Goal: Check status: Check status

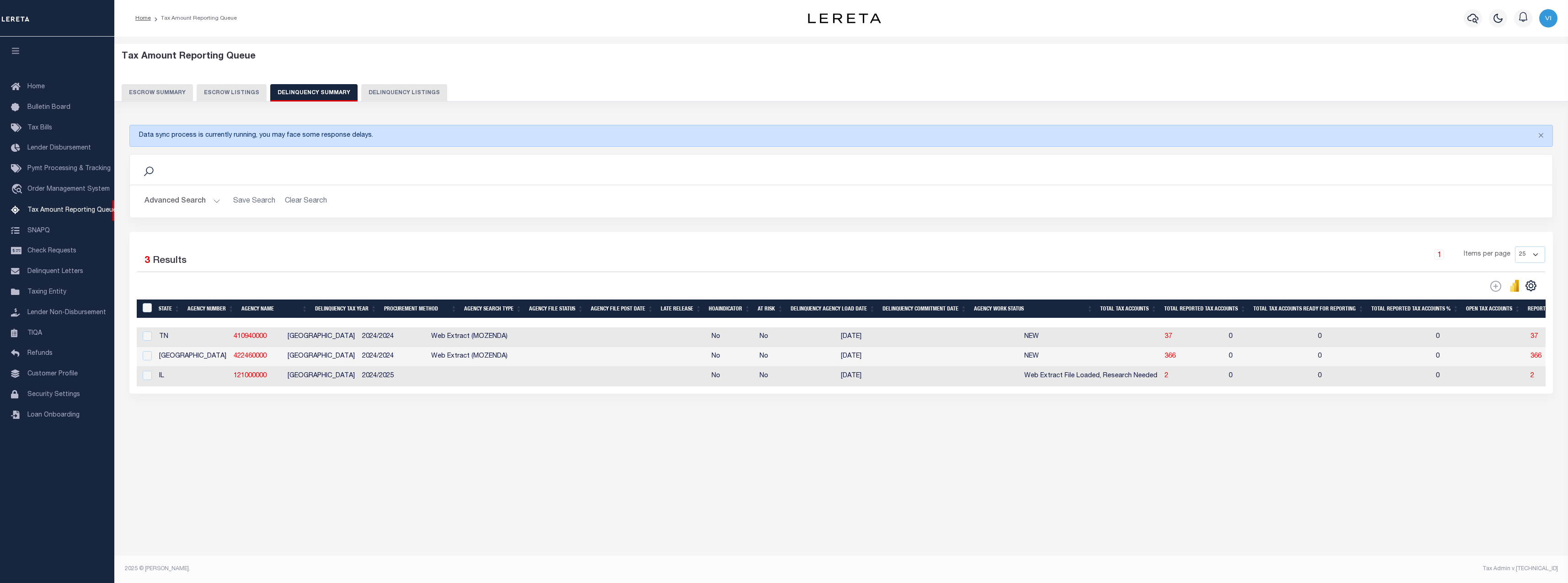
drag, startPoint x: 0, startPoint y: 0, endPoint x: 646, endPoint y: 532, distance: 836.9
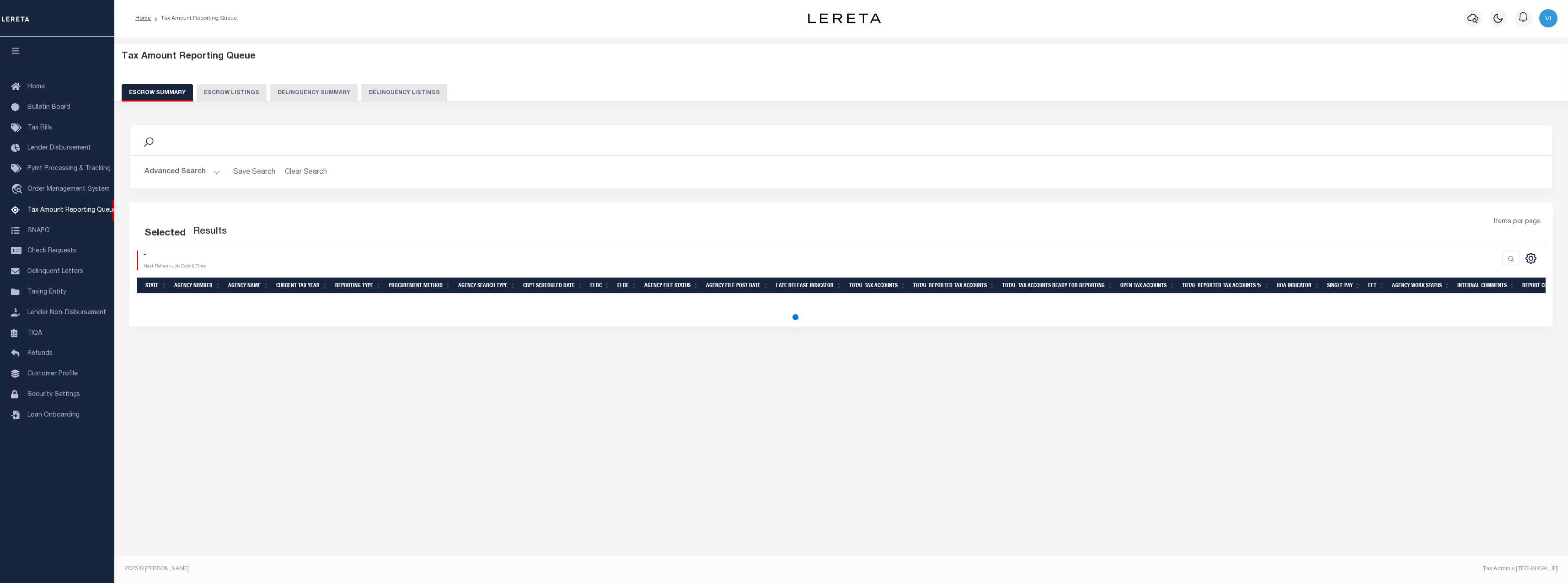
select select "100"
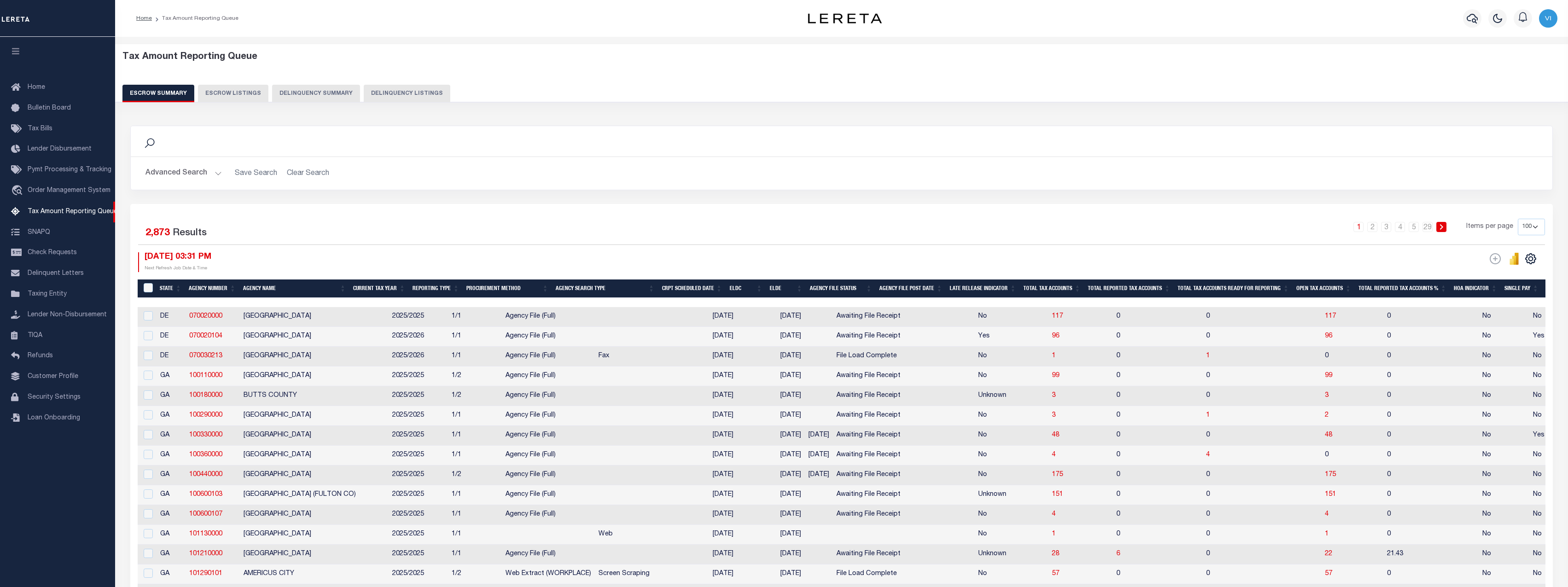
click at [315, 93] on button "Delinquency Summary" at bounding box center [316, 94] width 88 height 18
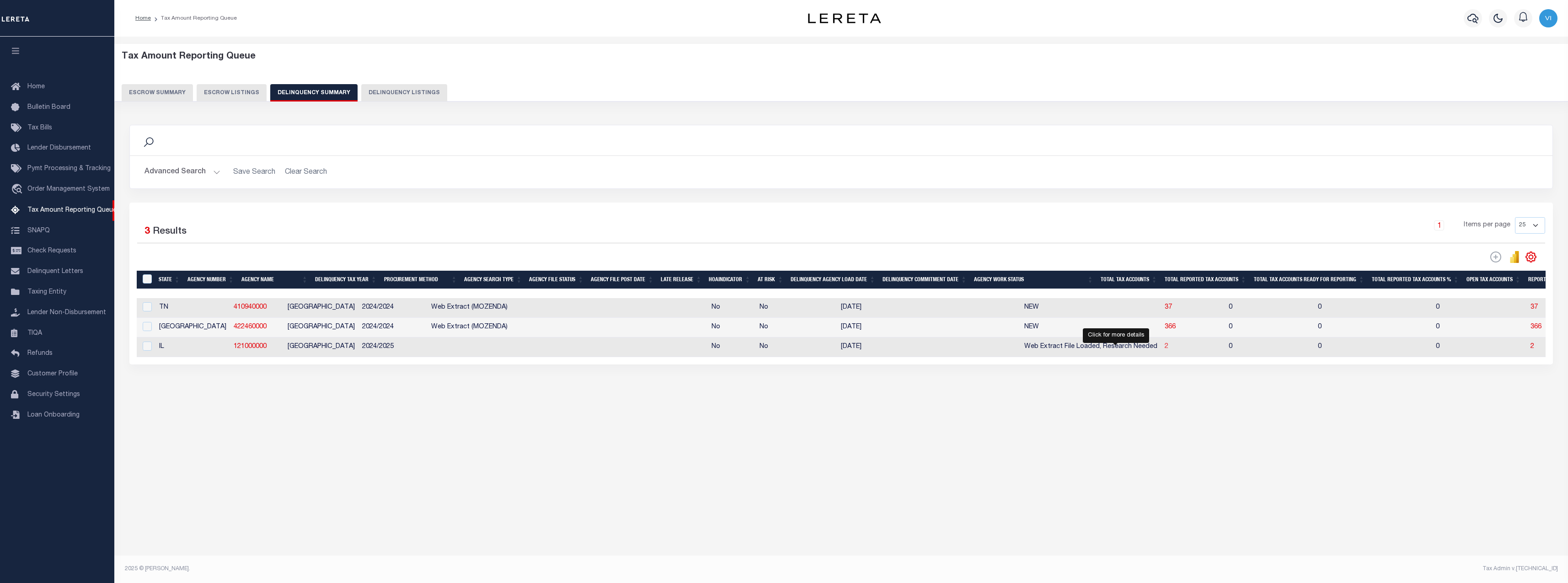
click at [1165, 350] on span "2" at bounding box center [1167, 347] width 4 height 7
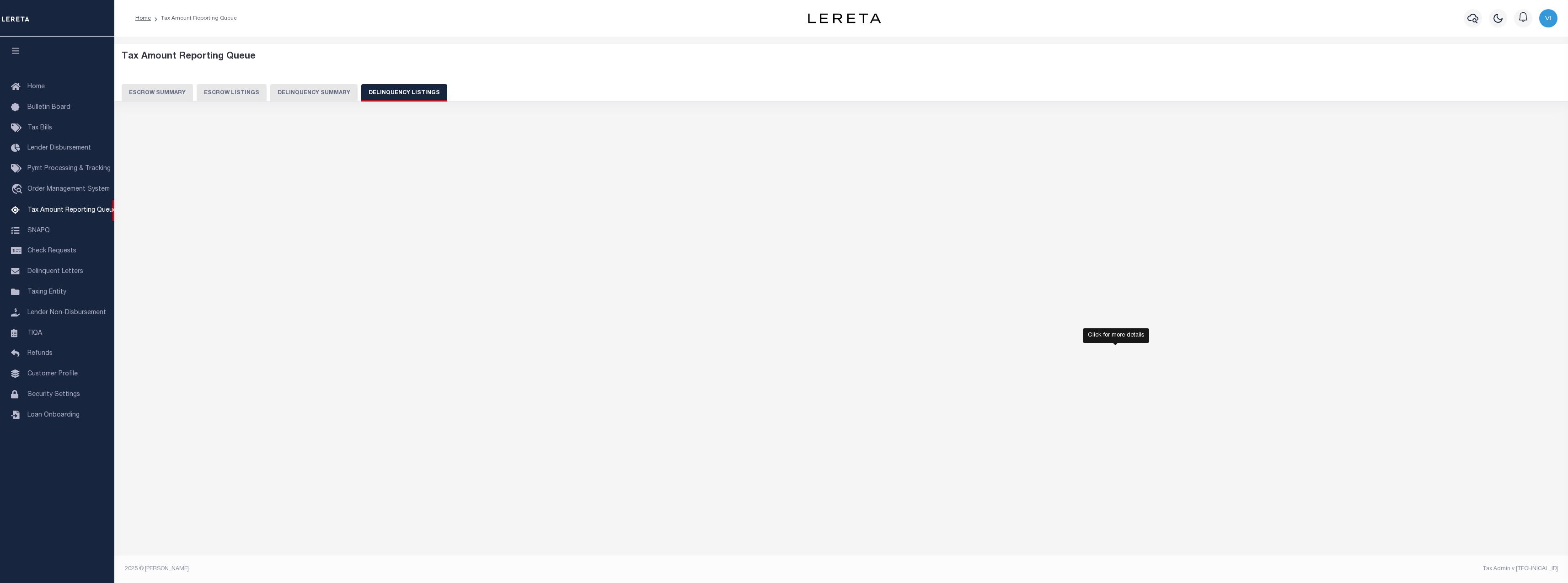
select select "100"
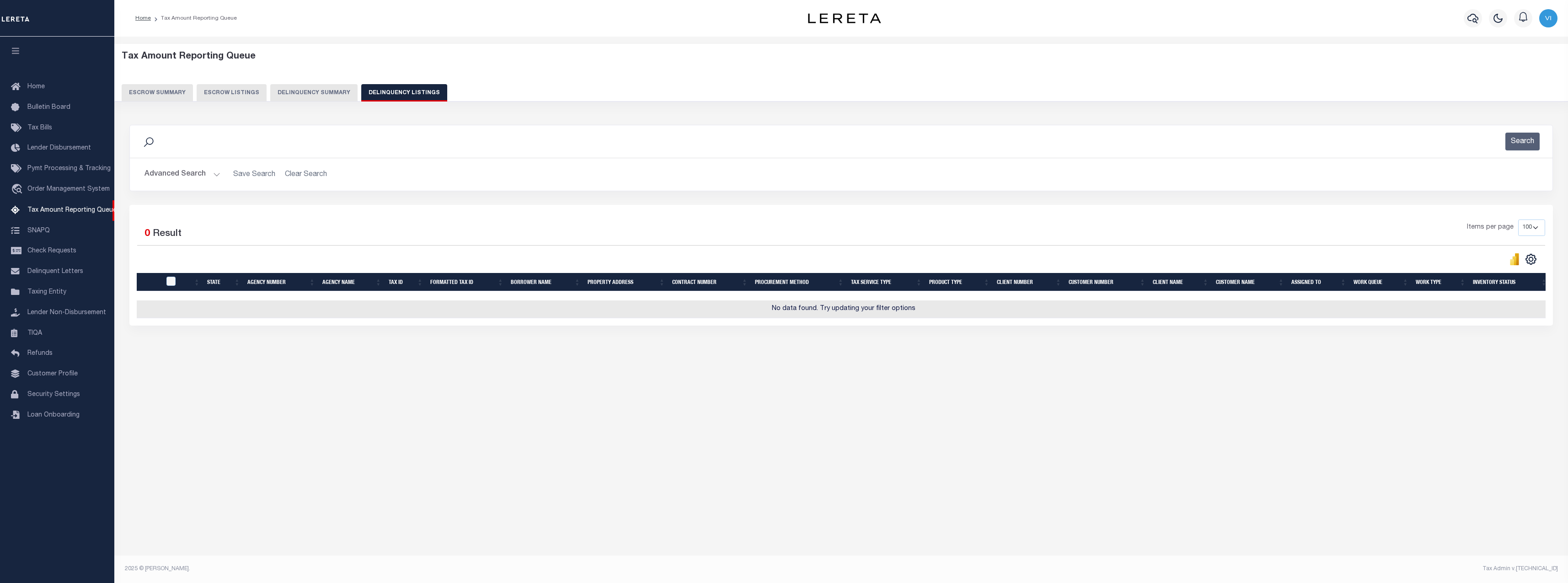
click at [315, 93] on button "Delinquency Summary" at bounding box center [314, 93] width 87 height 17
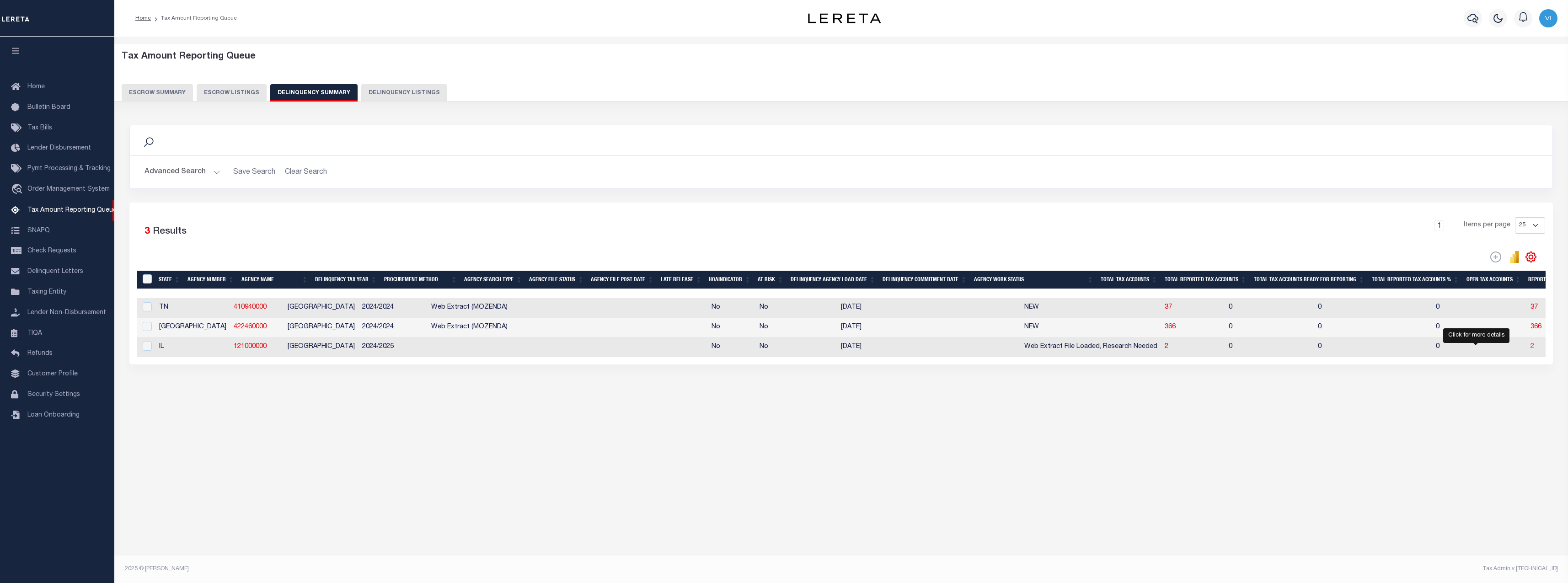
click at [1530, 347] on span "2" at bounding box center [1532, 347] width 4 height 7
select select "100"
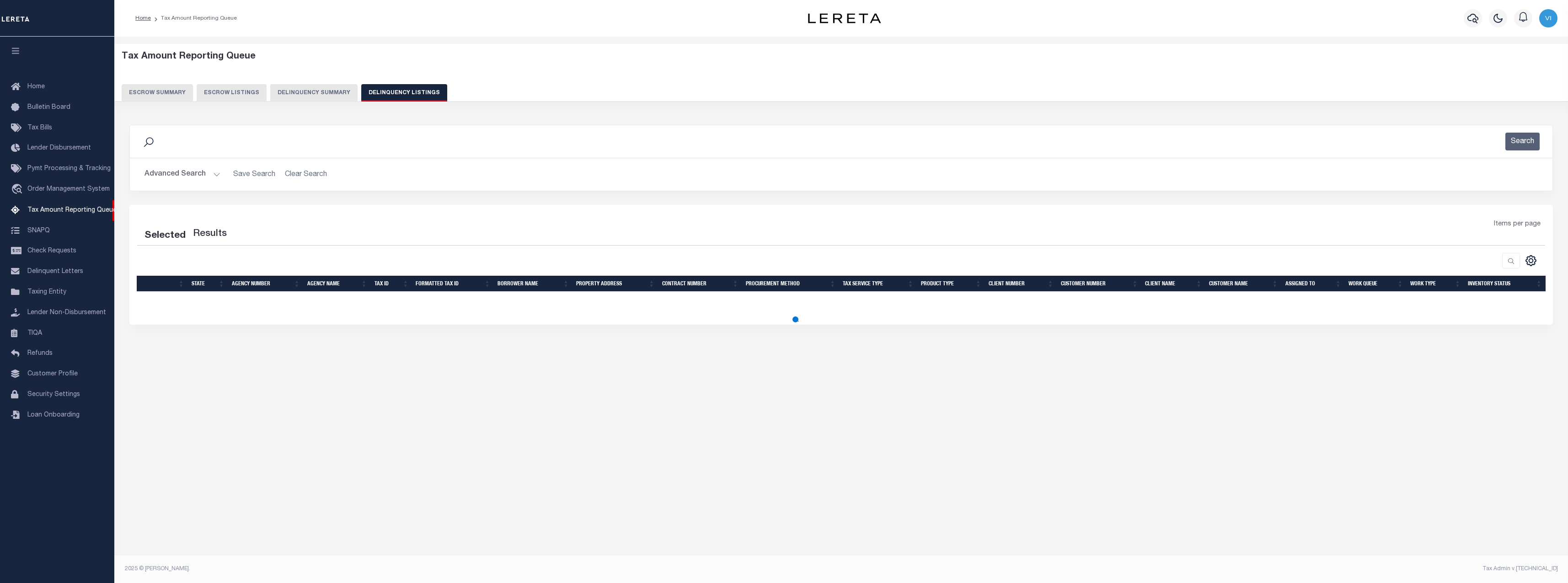
select select "100"
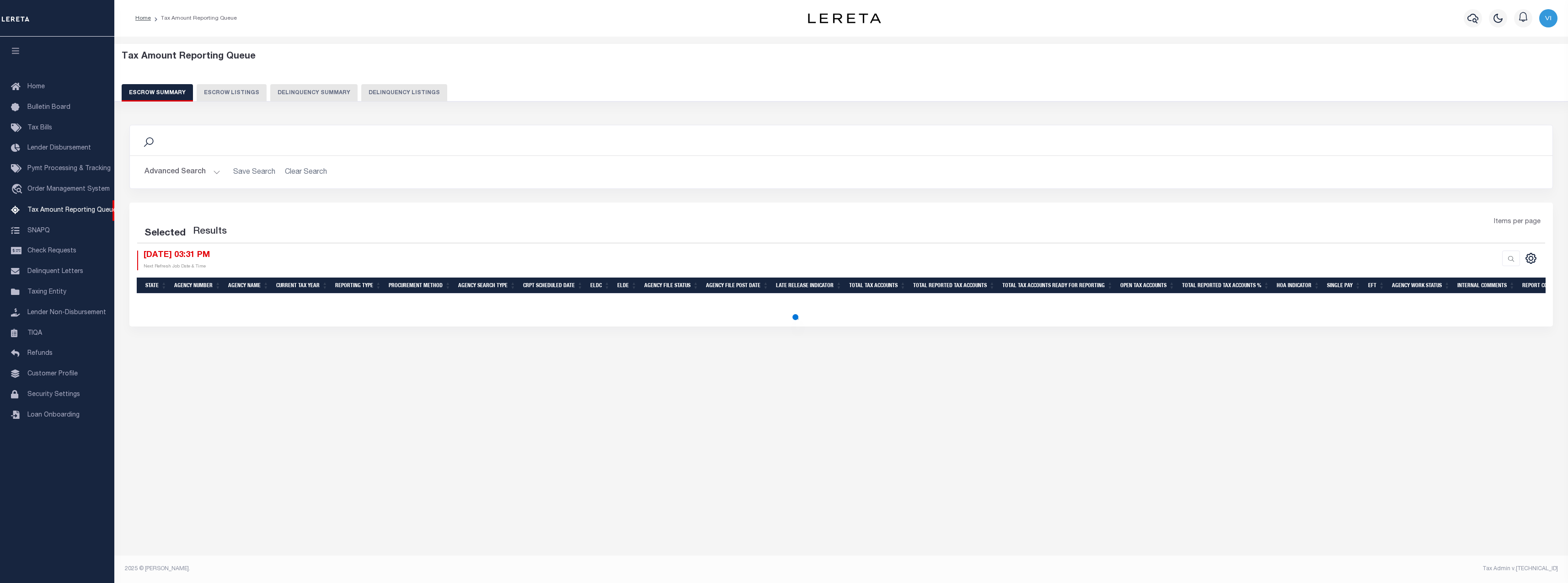
click at [312, 89] on button "Delinquency Summary" at bounding box center [314, 93] width 87 height 17
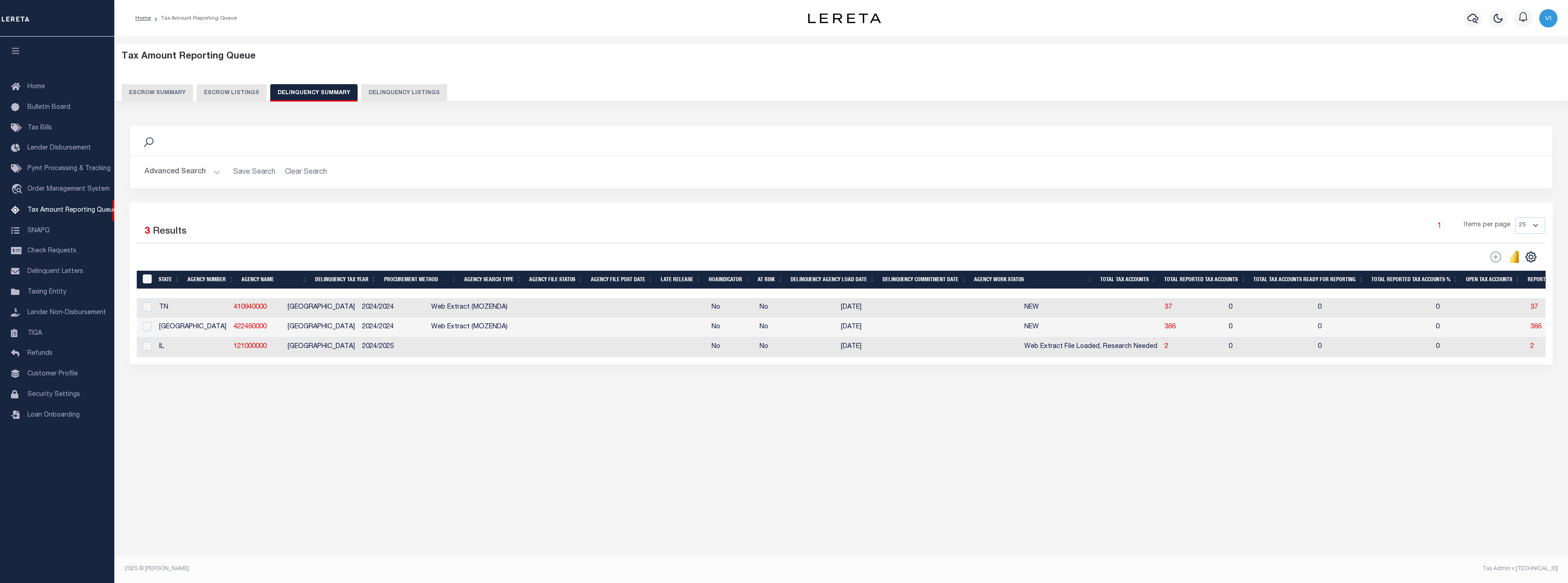
click at [944, 222] on div "1 Items per page 25 100 200 500 1000" at bounding box center [1019, 229] width 1053 height 24
click at [1165, 350] on span "2" at bounding box center [1167, 347] width 4 height 7
select select "100"
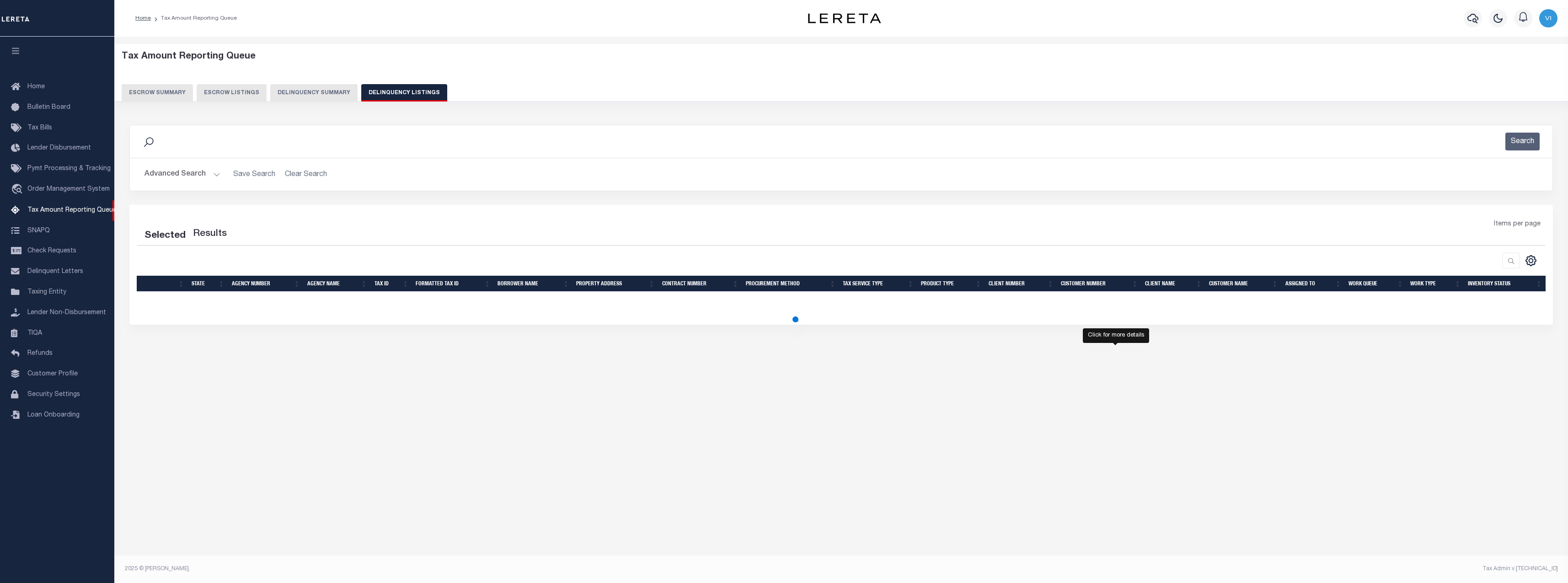
select select "100"
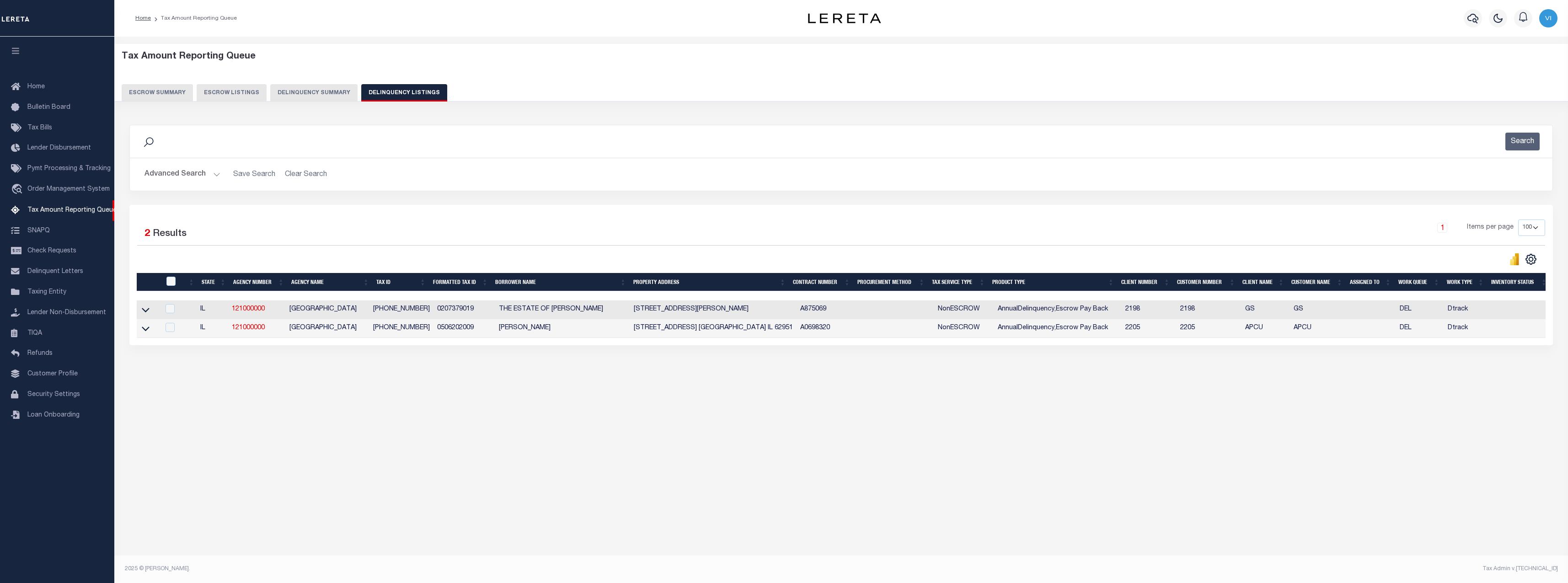
click at [1113, 345] on div "Selected 2 Results 1 Items per page 10 25 50 100 500" at bounding box center [842, 275] width 1424 height 140
click at [138, 310] on td at bounding box center [148, 309] width 23 height 18
checkbox input "true"
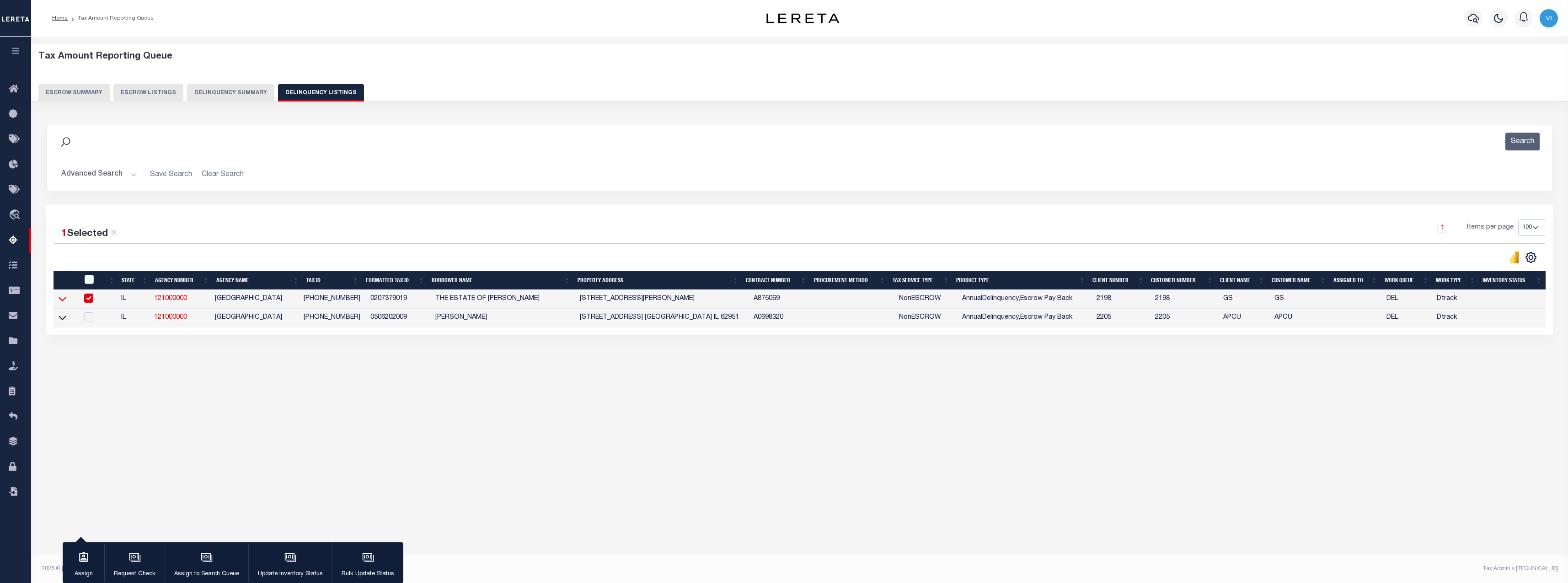
click at [66, 300] on icon at bounding box center [62, 299] width 8 height 5
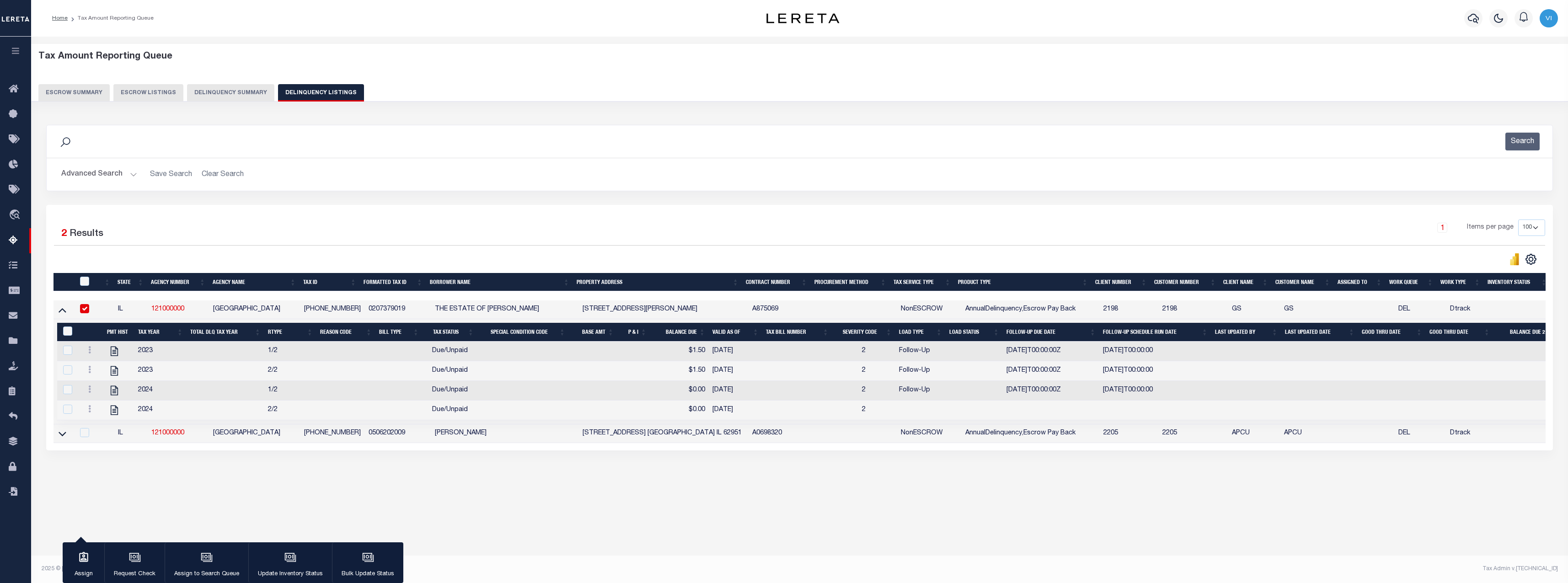
click at [953, 200] on div "Search Advanced Search Save Search Clear Search In In" at bounding box center [800, 165] width 1521 height 80
click at [1047, 551] on div "Tax Amount Reporting Queue Escrow Summary Escrow Listings In" at bounding box center [799, 299] width 1537 height 525
click at [927, 506] on div "Tax Amount Reporting Queue Escrow Summary Escrow Listings In" at bounding box center [799, 275] width 1531 height 460
